Goal: Navigation & Orientation: Go to known website

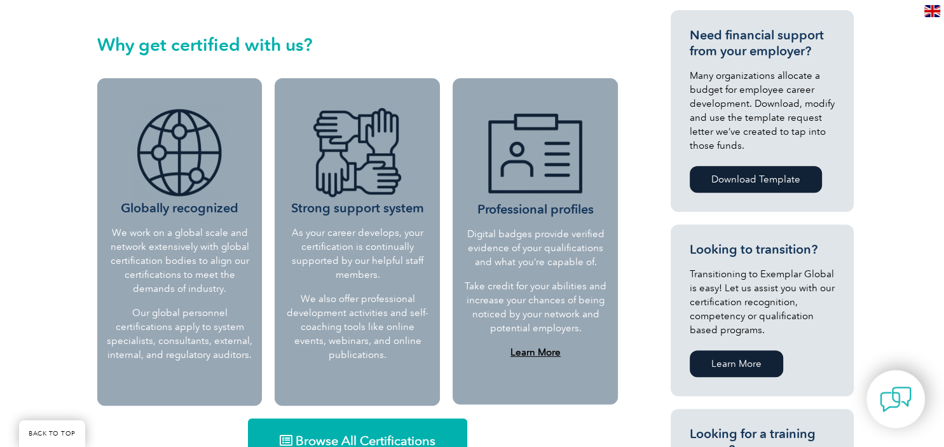
scroll to position [604, 0]
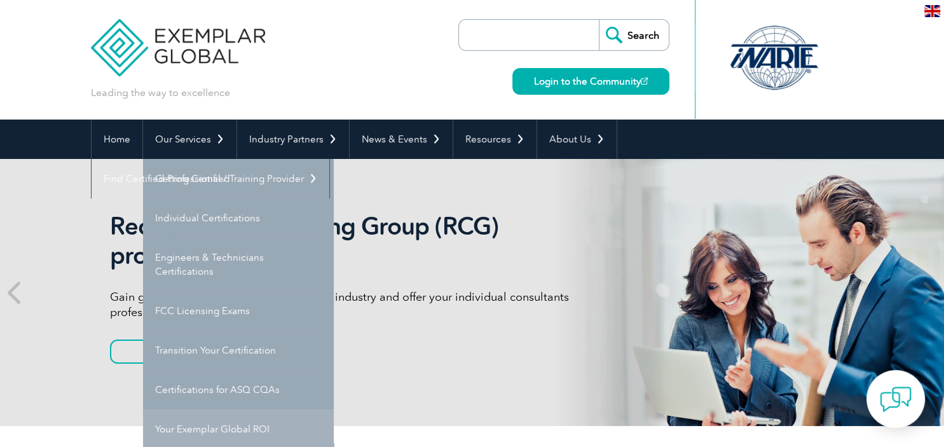
click at [232, 430] on link "Your Exemplar Global ROI" at bounding box center [238, 429] width 191 height 39
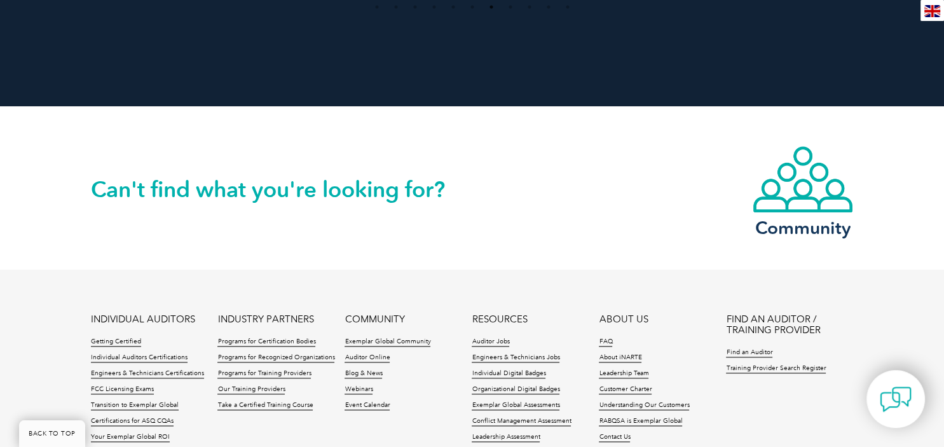
scroll to position [1679, 0]
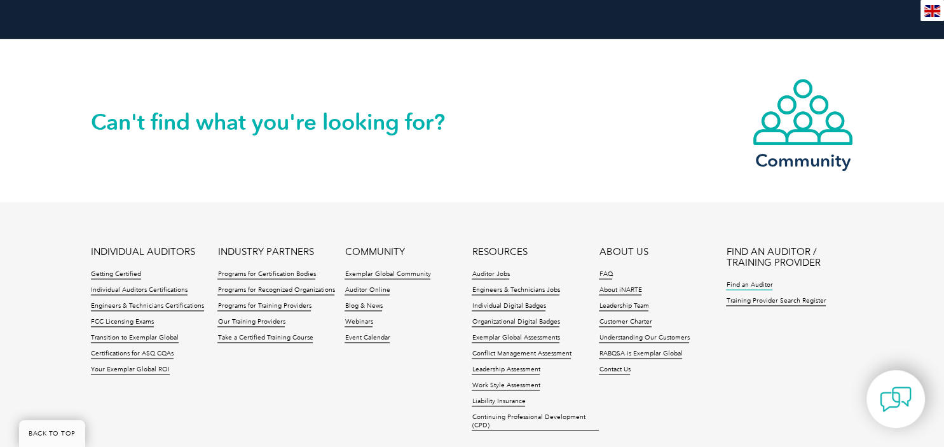
click at [759, 281] on link "Find an Auditor" at bounding box center [749, 285] width 46 height 9
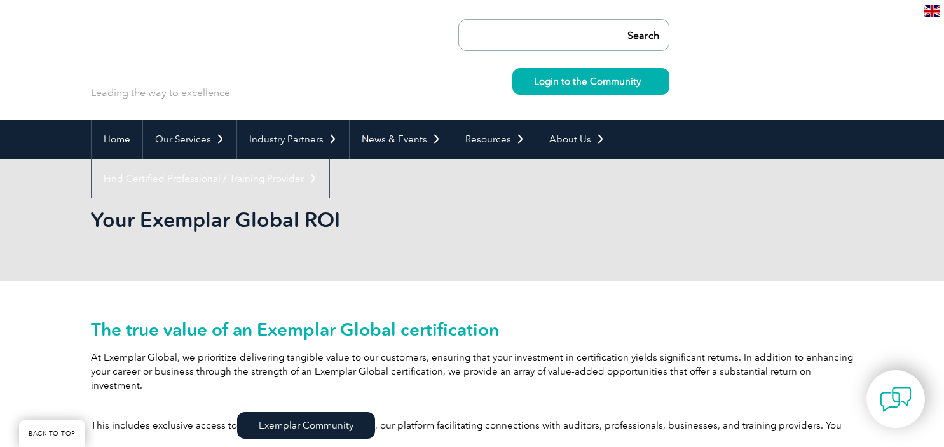
scroll to position [1679, 0]
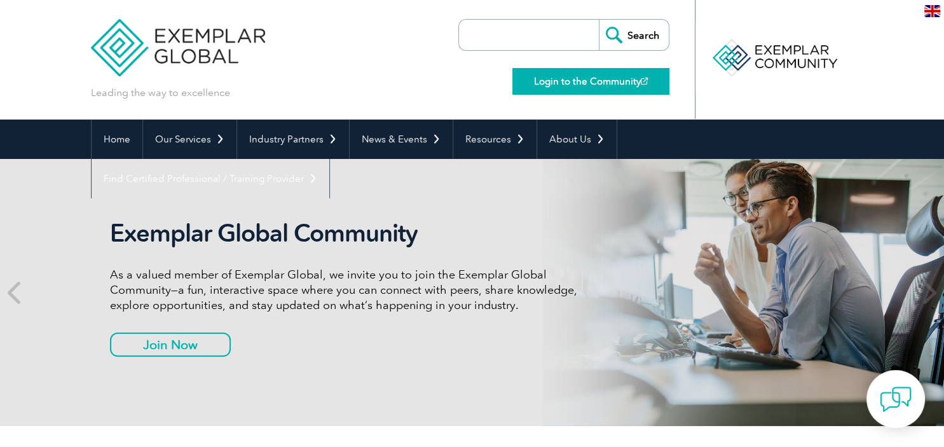
click at [622, 81] on link "Login to the Community" at bounding box center [591, 81] width 157 height 27
